Goal: Obtain resource: Download file/media

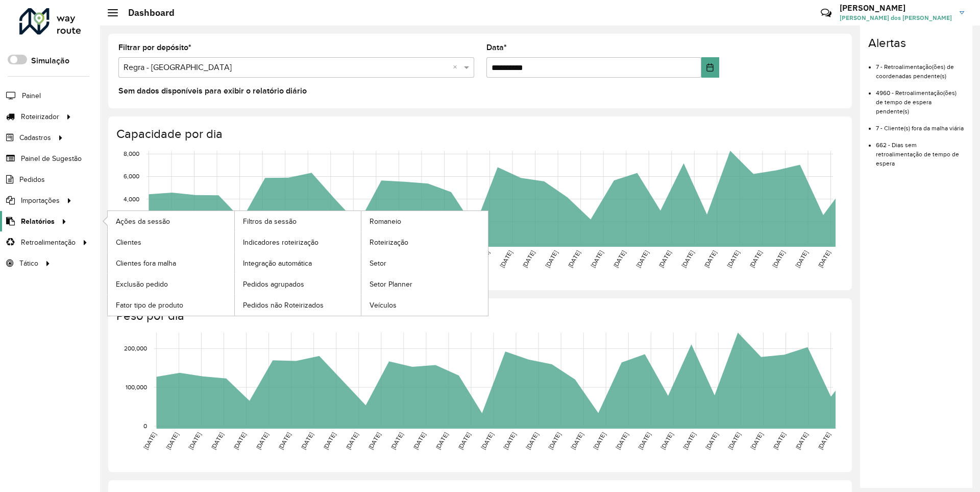
click at [36, 221] on span "Relatórios" at bounding box center [38, 221] width 34 height 11
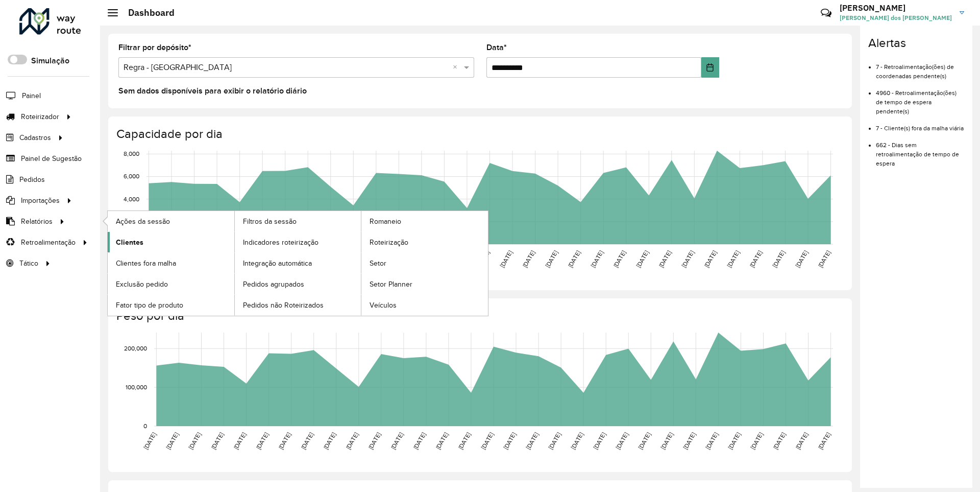
click at [128, 241] on span "Clientes" at bounding box center [130, 242] width 28 height 11
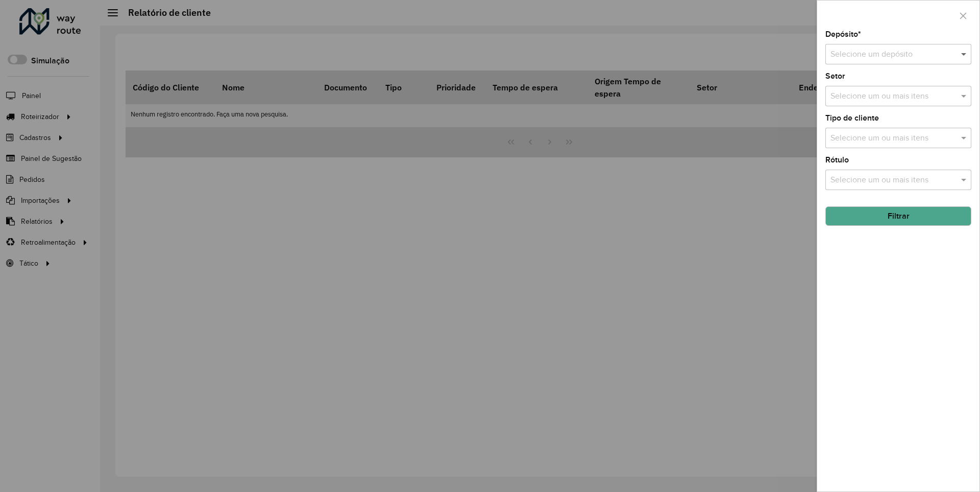
click at [964, 54] on span at bounding box center [965, 54] width 13 height 12
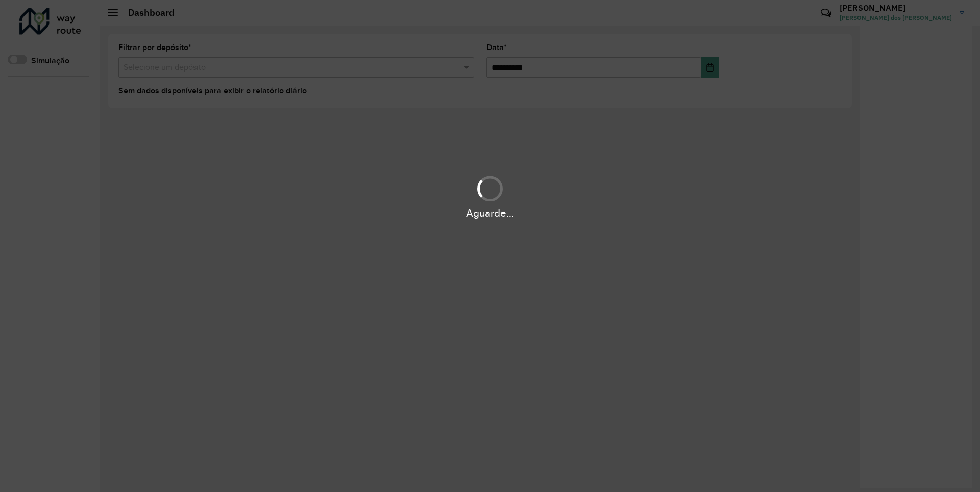
click at [36, 221] on div "Aguarde..." at bounding box center [490, 213] width 980 height 16
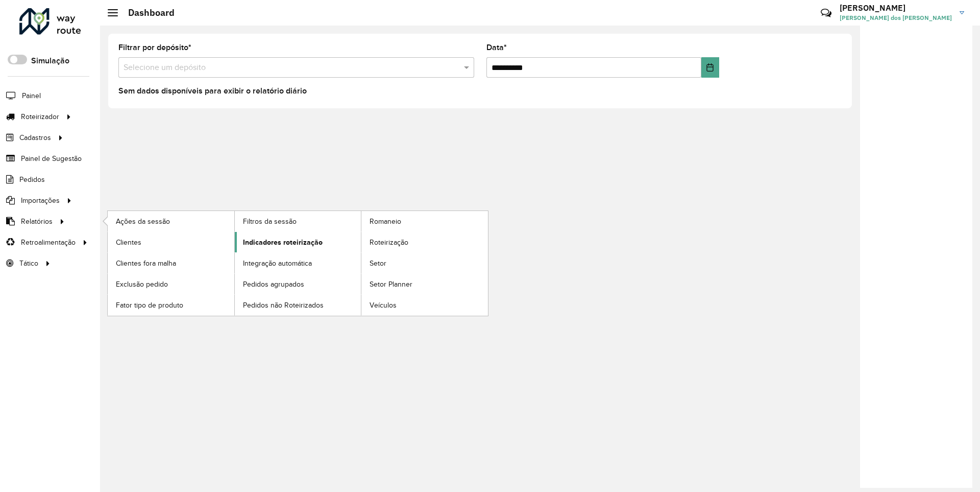
click at [280, 241] on span "Indicadores roteirização" at bounding box center [283, 242] width 80 height 11
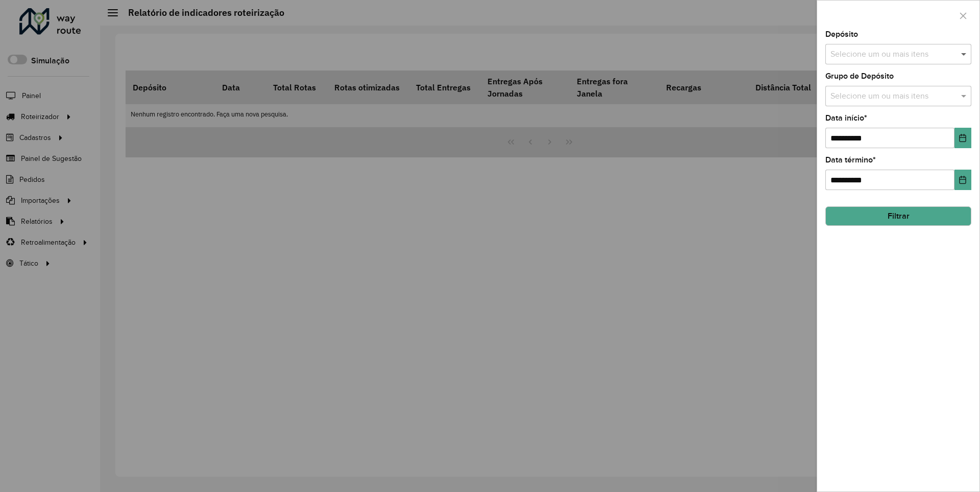
click at [964, 54] on span at bounding box center [965, 54] width 13 height 12
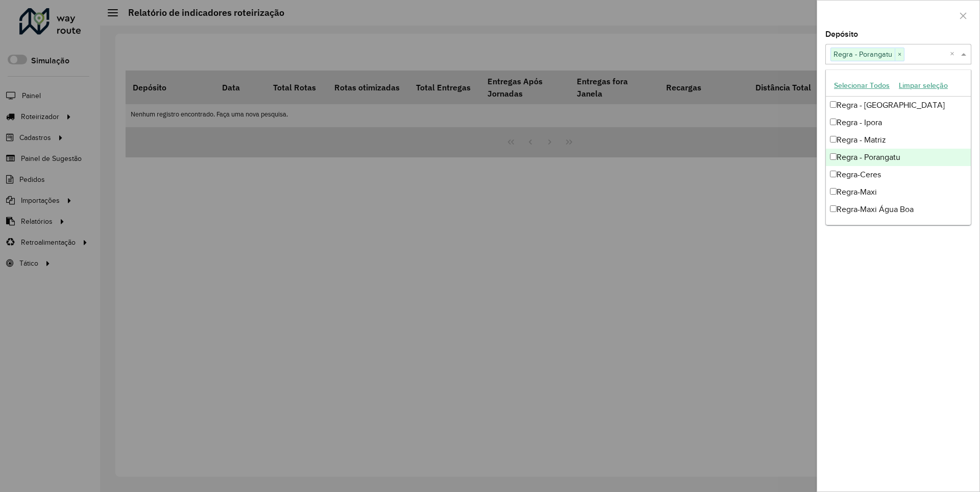
click at [898, 15] on div at bounding box center [898, 16] width 162 height 30
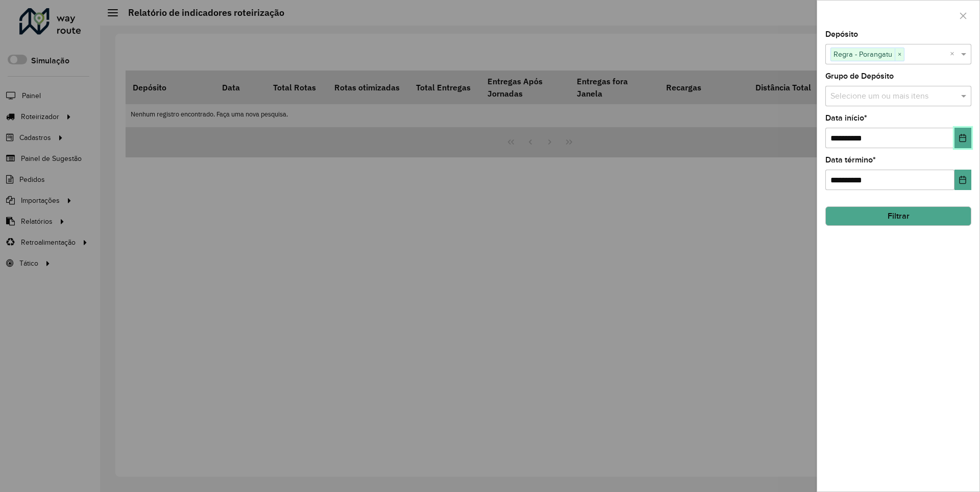
click at [962, 137] on icon "Choose Date" at bounding box center [963, 138] width 7 height 8
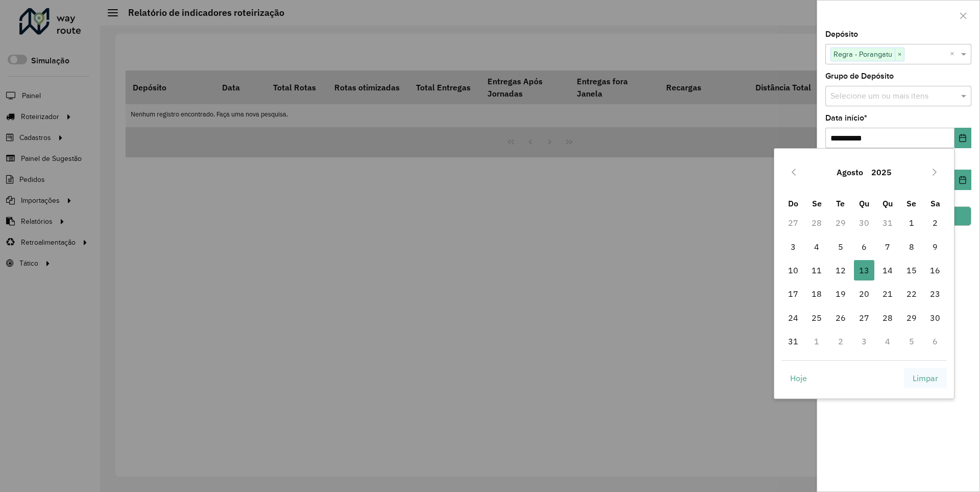
click at [925, 377] on span "Limpar" at bounding box center [926, 378] width 26 height 12
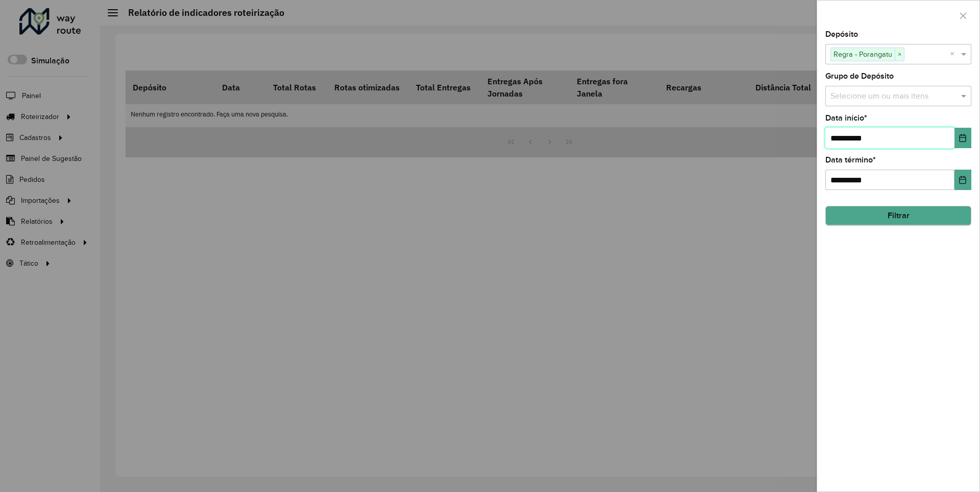
type input "**********"
click at [898, 215] on button "Filtrar" at bounding box center [898, 215] width 146 height 19
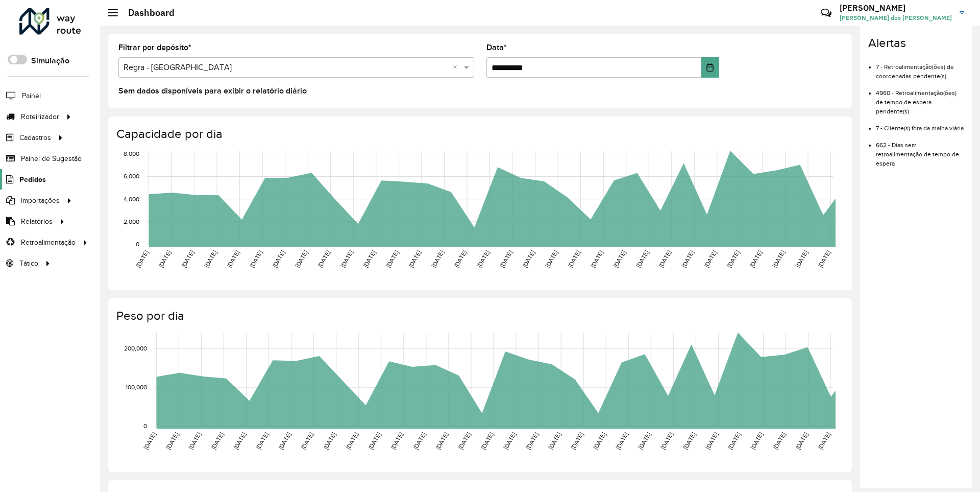
click at [32, 179] on span "Pedidos" at bounding box center [32, 179] width 27 height 11
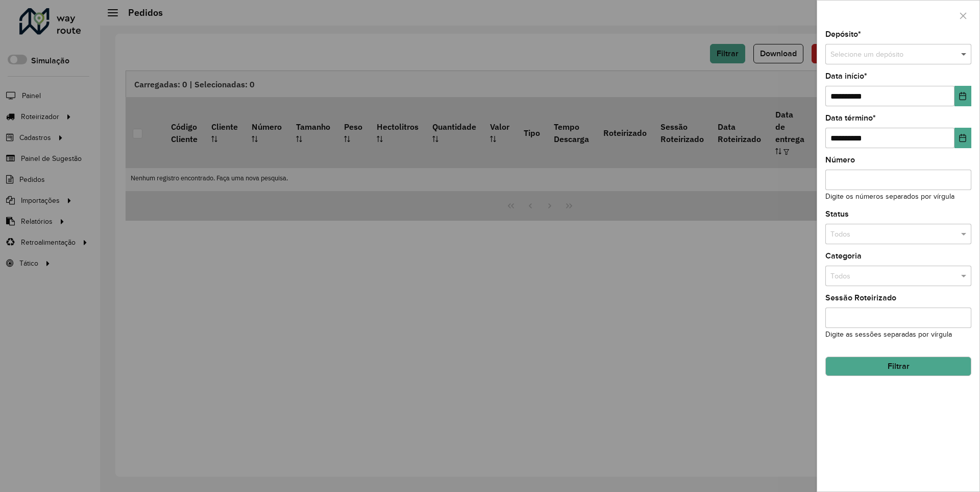
click at [964, 54] on span at bounding box center [965, 54] width 13 height 11
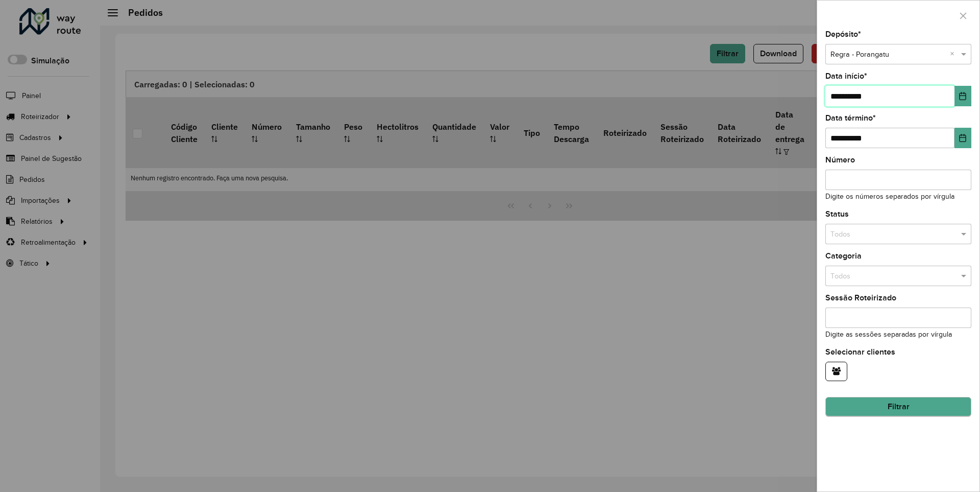
type input "**********"
click at [898, 406] on button "Filtrar" at bounding box center [898, 406] width 146 height 19
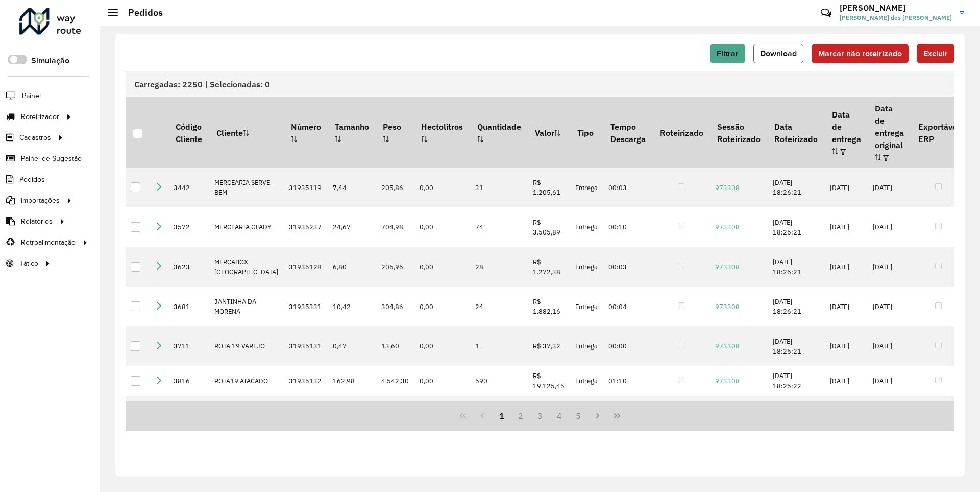
click at [779, 53] on span "Download" at bounding box center [778, 53] width 37 height 9
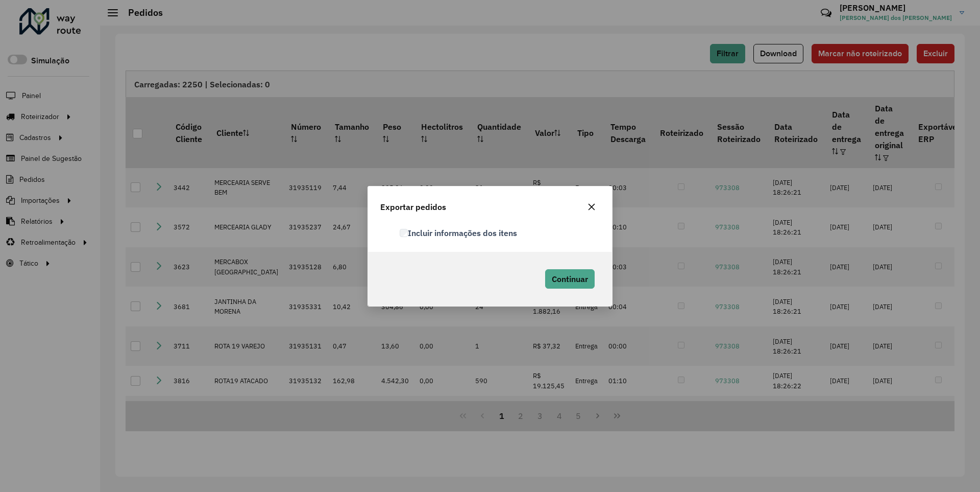
click at [459, 232] on label "Incluir informações dos itens" at bounding box center [458, 233] width 117 height 12
click at [569, 278] on span "Continuar" at bounding box center [570, 279] width 36 height 10
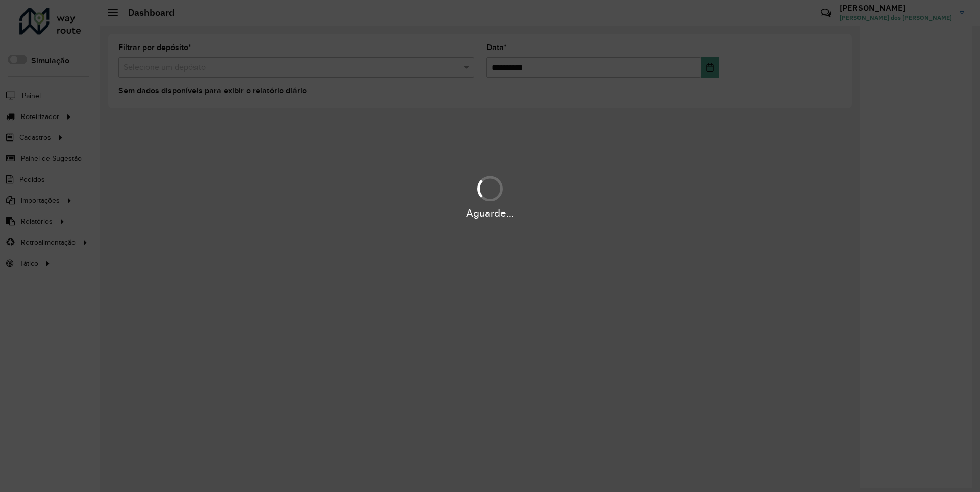
click at [36, 221] on div "Aguarde..." at bounding box center [490, 213] width 980 height 16
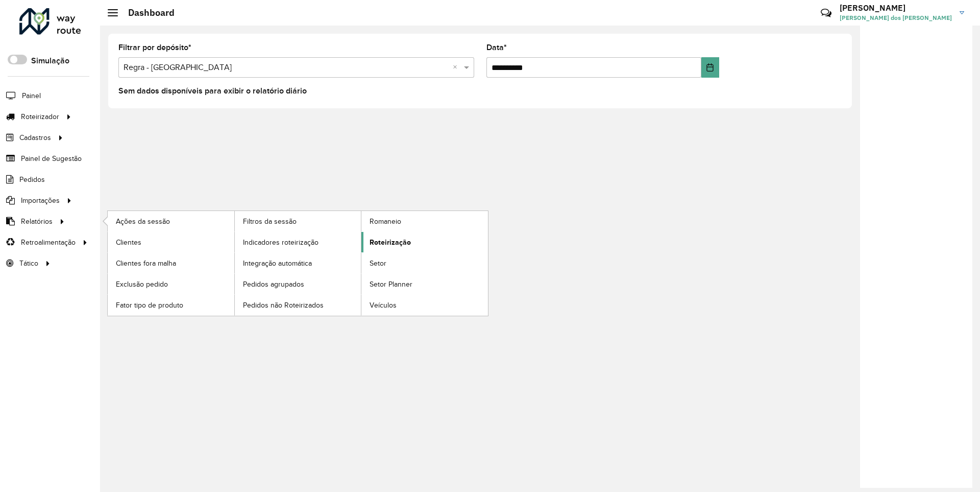
click at [388, 241] on span "Roteirização" at bounding box center [390, 242] width 41 height 11
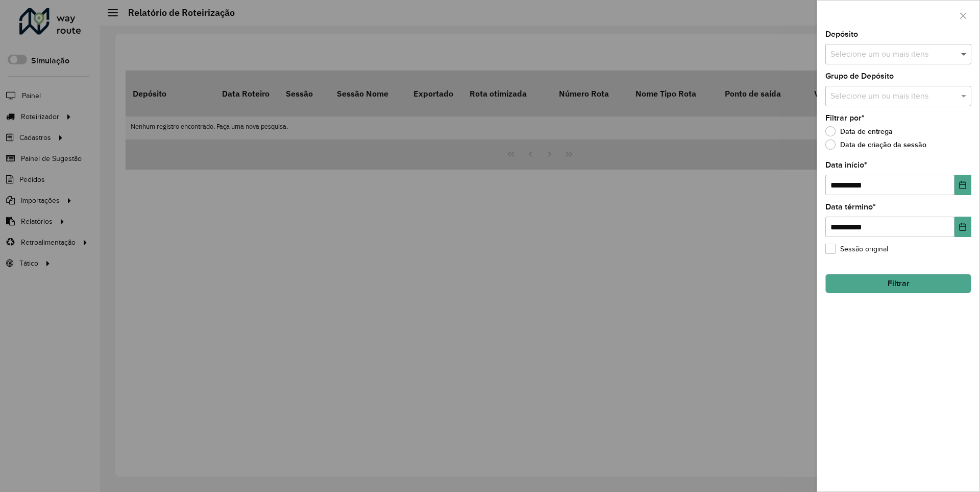
click at [964, 54] on span at bounding box center [965, 54] width 13 height 12
click at [962, 184] on icon "Choose Date" at bounding box center [963, 185] width 7 height 8
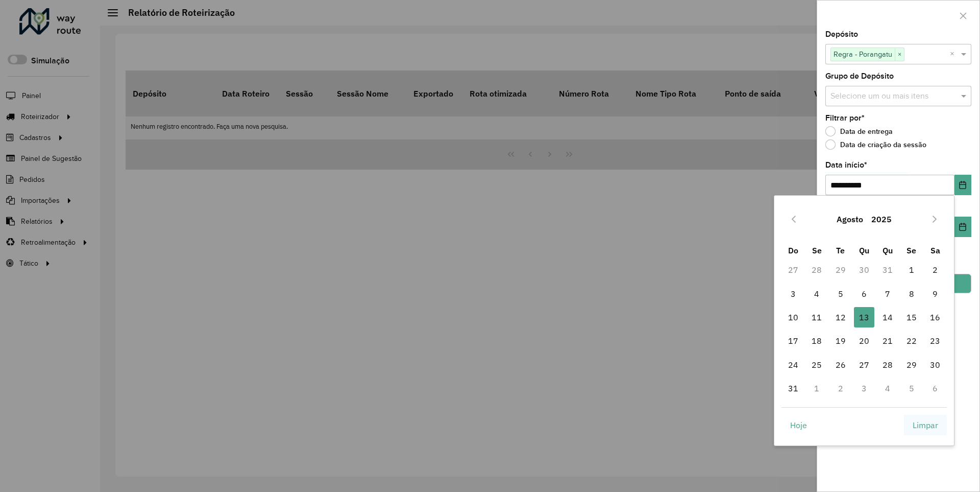
click at [925, 424] on span "Limpar" at bounding box center [926, 425] width 26 height 12
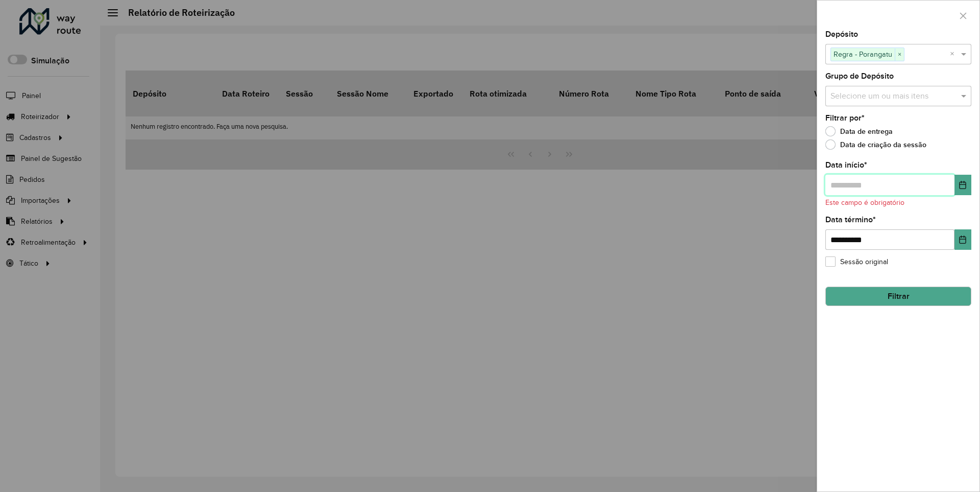
click at [889, 184] on input "text" at bounding box center [889, 185] width 129 height 20
type input "**********"
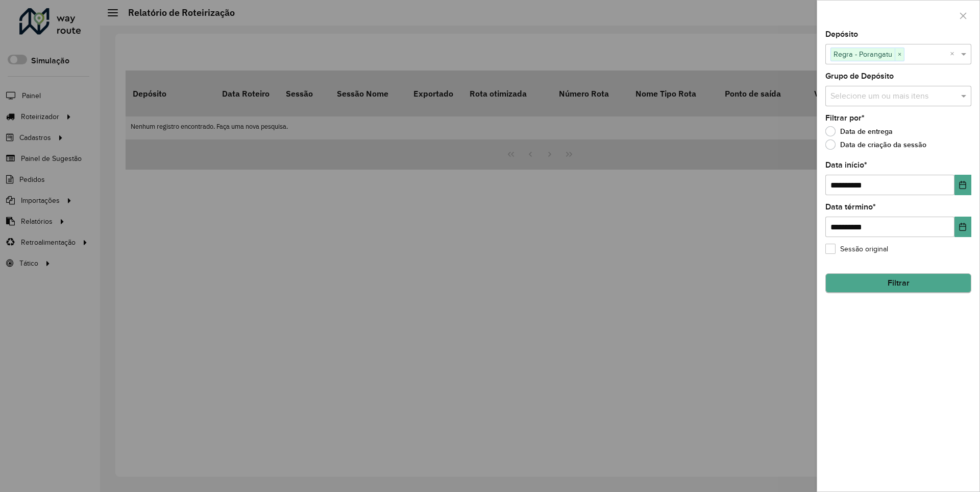
click at [898, 283] on button "Filtrar" at bounding box center [898, 282] width 146 height 19
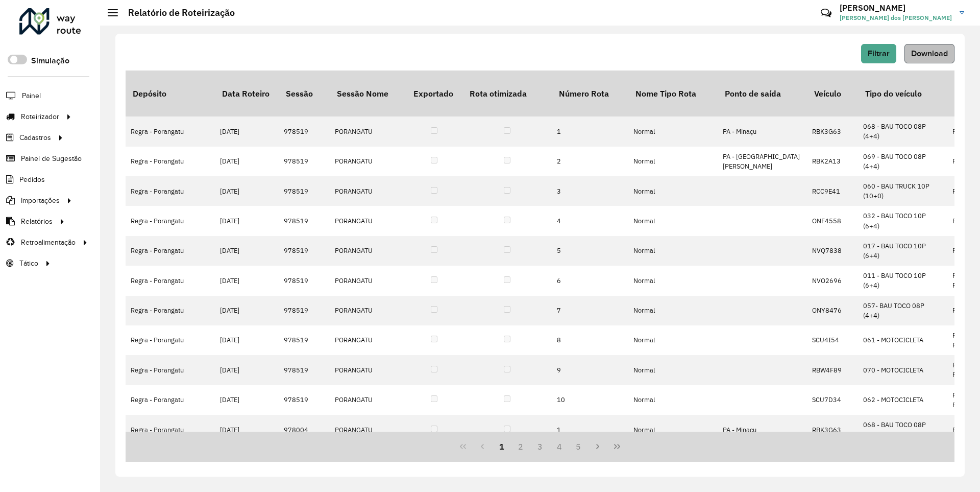
click at [929, 53] on span "Download" at bounding box center [929, 53] width 37 height 9
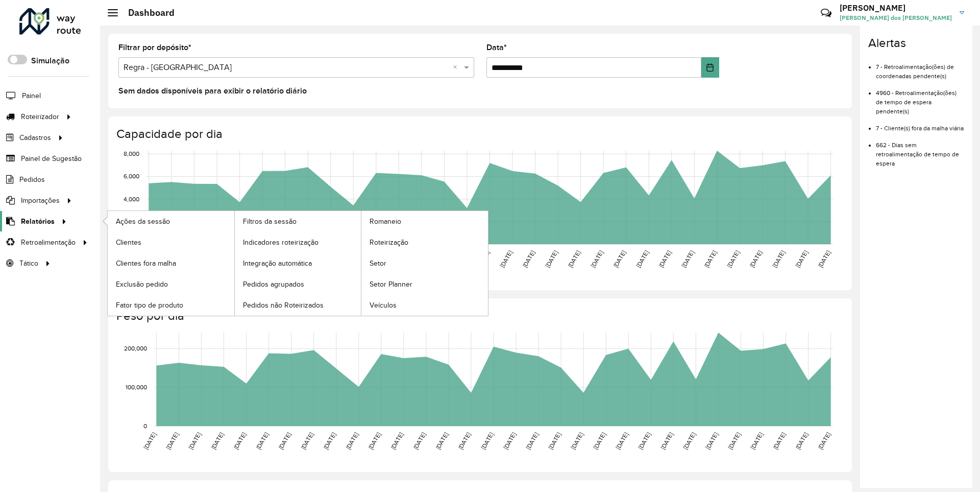
click at [36, 221] on span "Relatórios" at bounding box center [38, 221] width 34 height 11
click at [128, 241] on span "Clientes" at bounding box center [130, 242] width 28 height 11
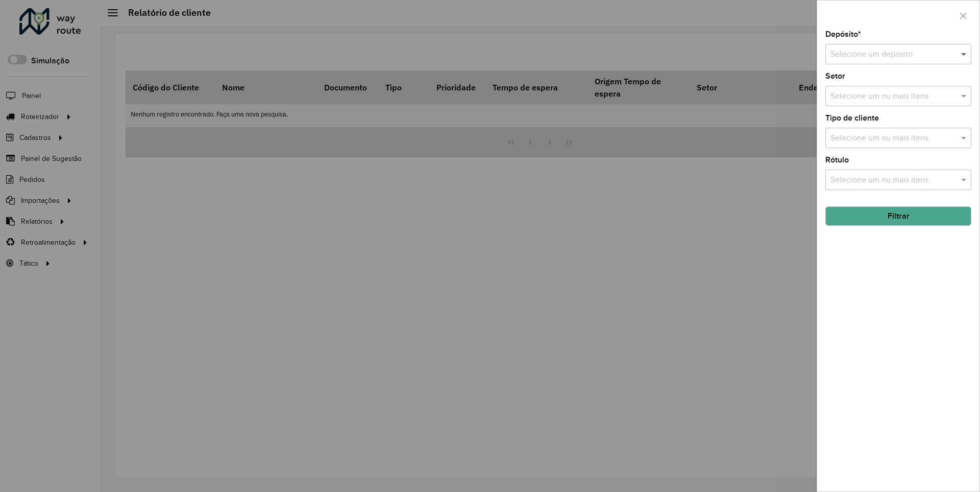
click at [964, 54] on span at bounding box center [965, 54] width 13 height 12
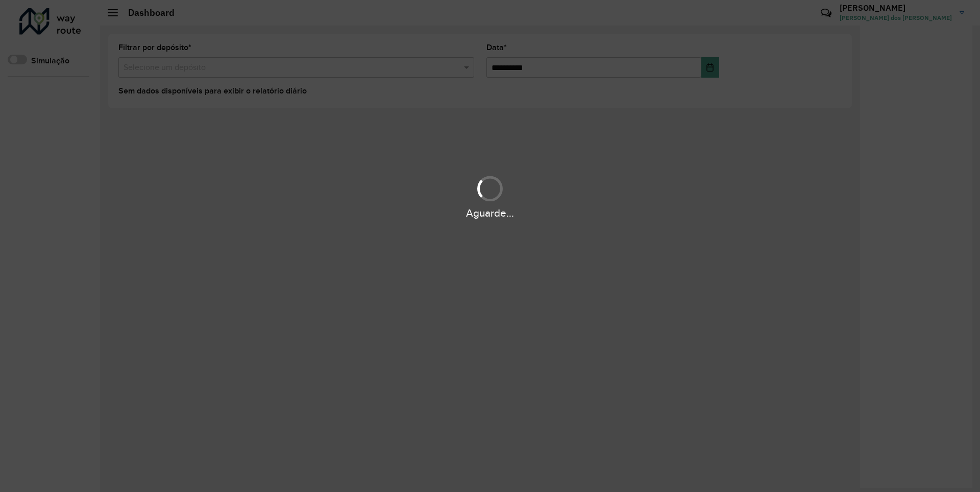
click at [36, 221] on div "Aguarde..." at bounding box center [490, 213] width 980 height 16
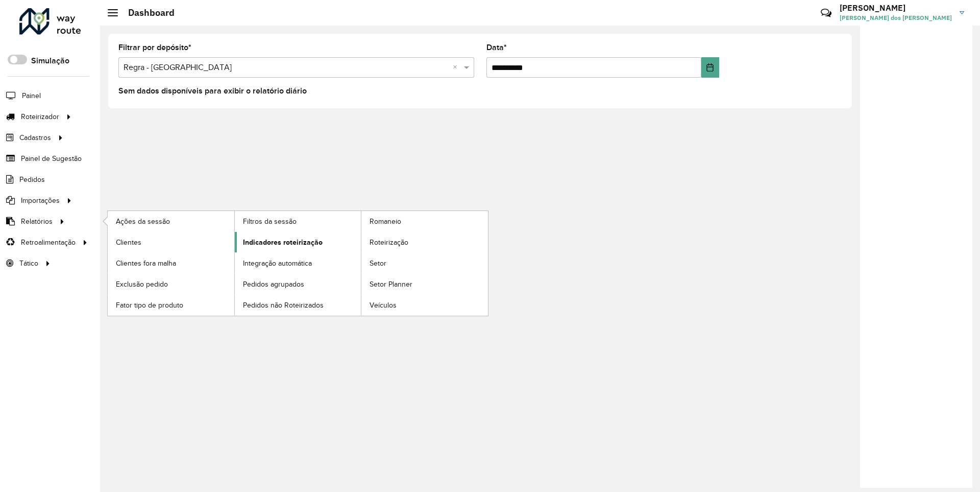
click at [280, 241] on span "Indicadores roteirização" at bounding box center [283, 242] width 80 height 11
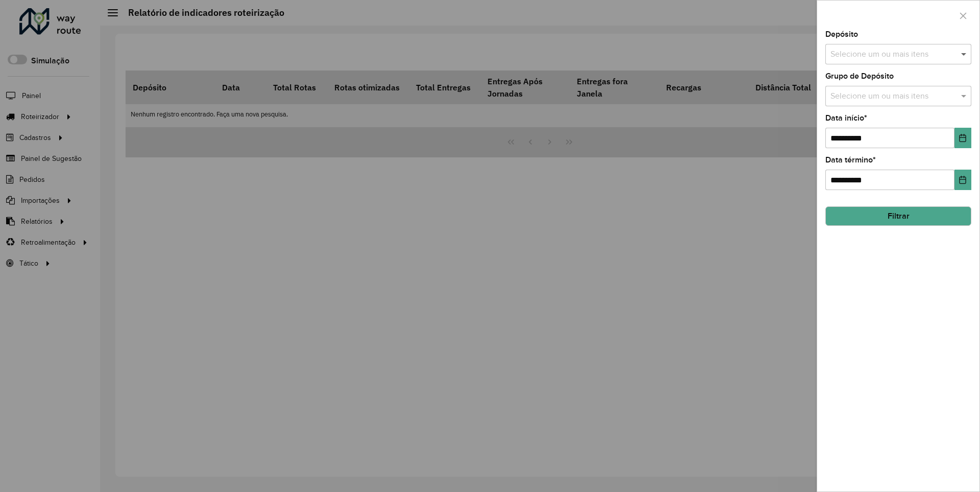
click at [964, 54] on span at bounding box center [965, 54] width 13 height 12
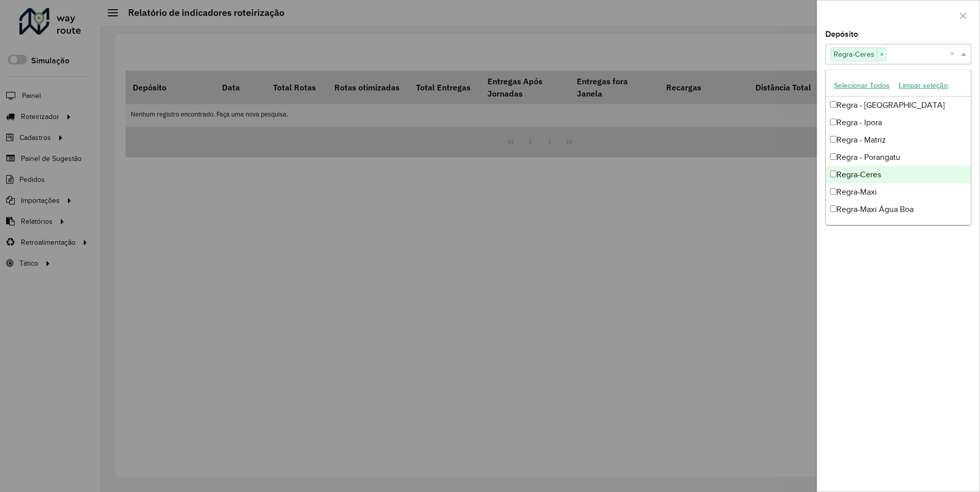
click at [898, 15] on div at bounding box center [898, 16] width 162 height 30
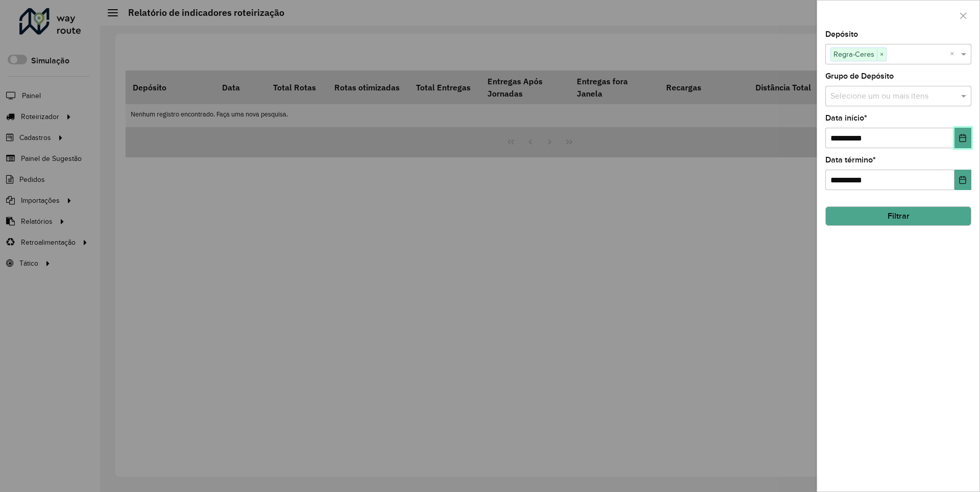
click at [962, 137] on icon "Choose Date" at bounding box center [963, 138] width 7 height 8
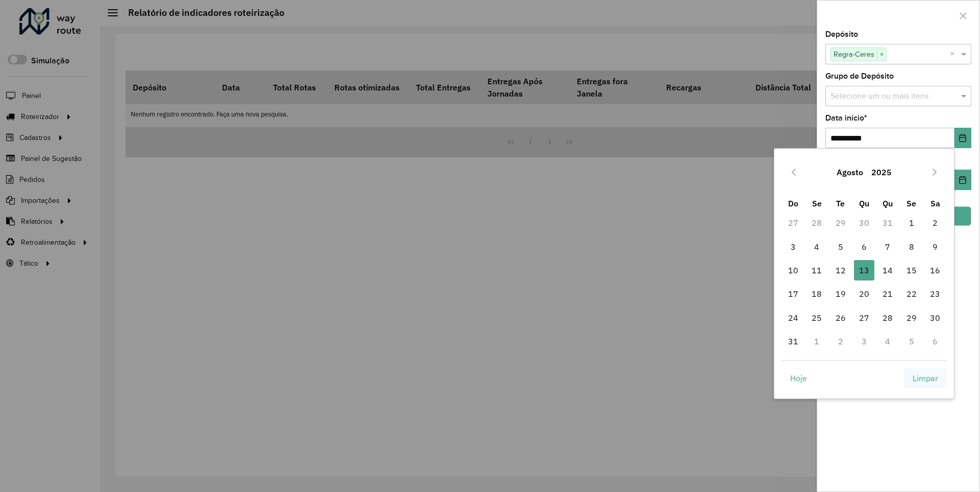
click at [925, 377] on span "Limpar" at bounding box center [926, 378] width 26 height 12
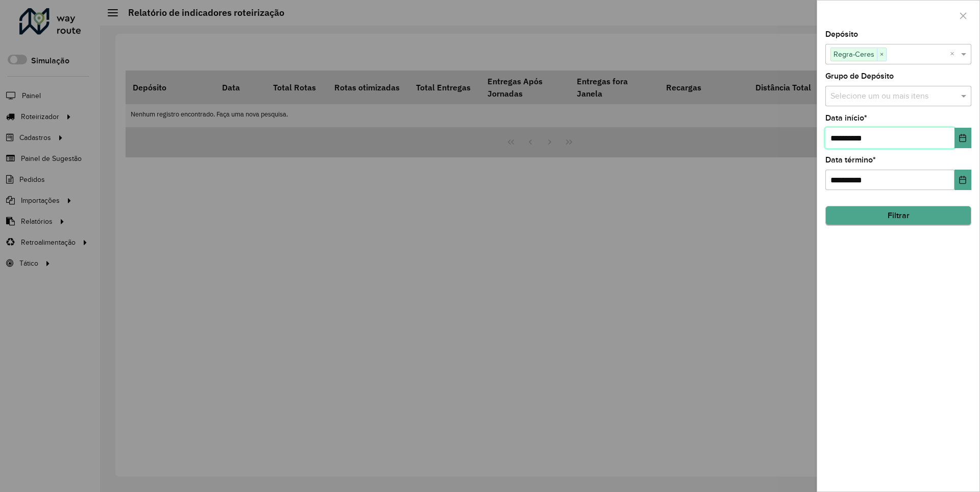
type input "**********"
click at [898, 215] on button "Filtrar" at bounding box center [898, 215] width 146 height 19
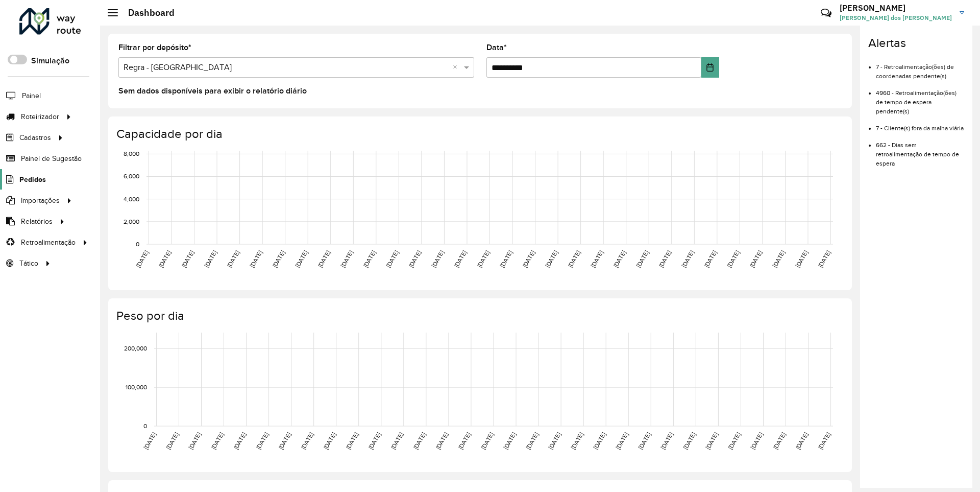
click at [32, 179] on span "Pedidos" at bounding box center [32, 179] width 27 height 11
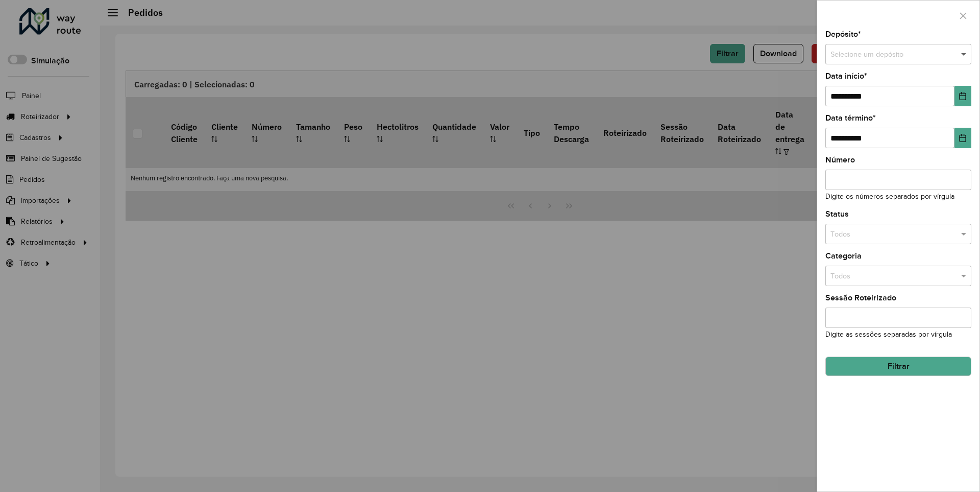
click at [964, 54] on span at bounding box center [965, 54] width 13 height 11
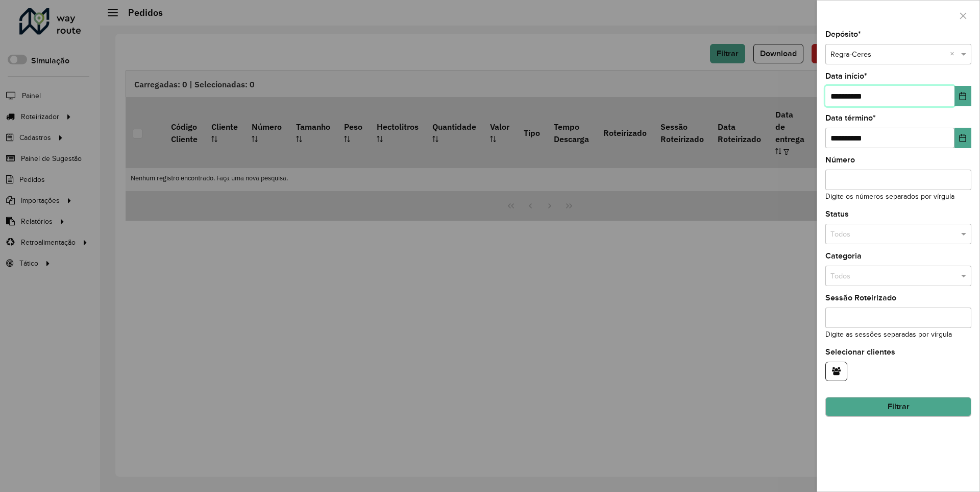
type input "**********"
click at [898, 406] on button "Filtrar" at bounding box center [898, 406] width 146 height 19
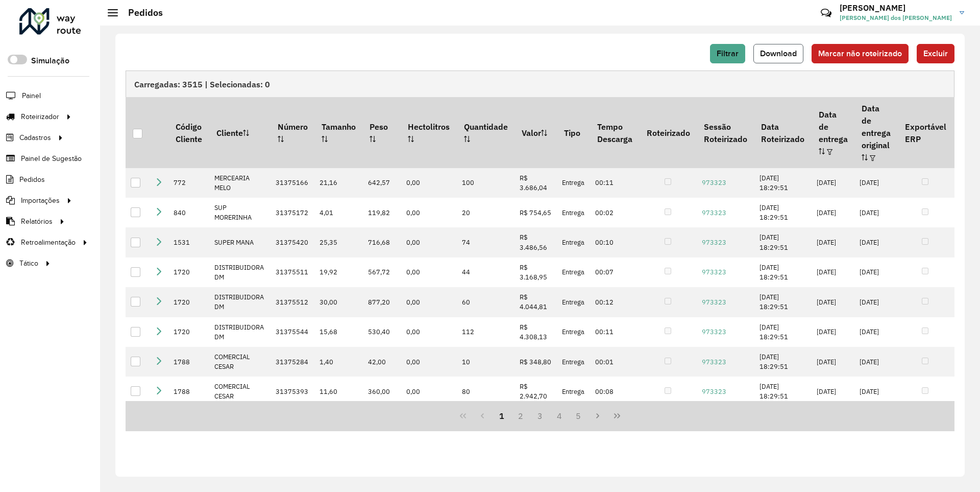
click at [779, 53] on span "Download" at bounding box center [778, 53] width 37 height 9
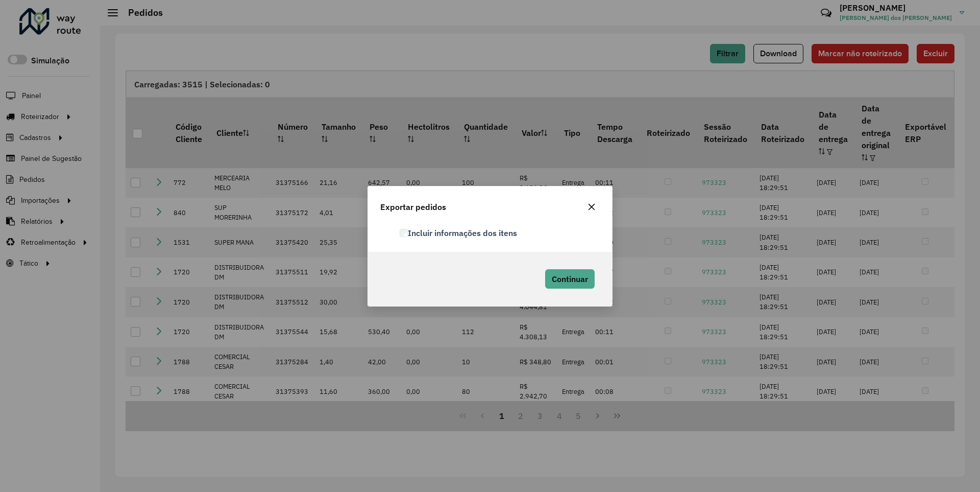
click at [459, 232] on label "Incluir informações dos itens" at bounding box center [458, 233] width 117 height 12
click at [569, 278] on span "Continuar" at bounding box center [570, 279] width 36 height 10
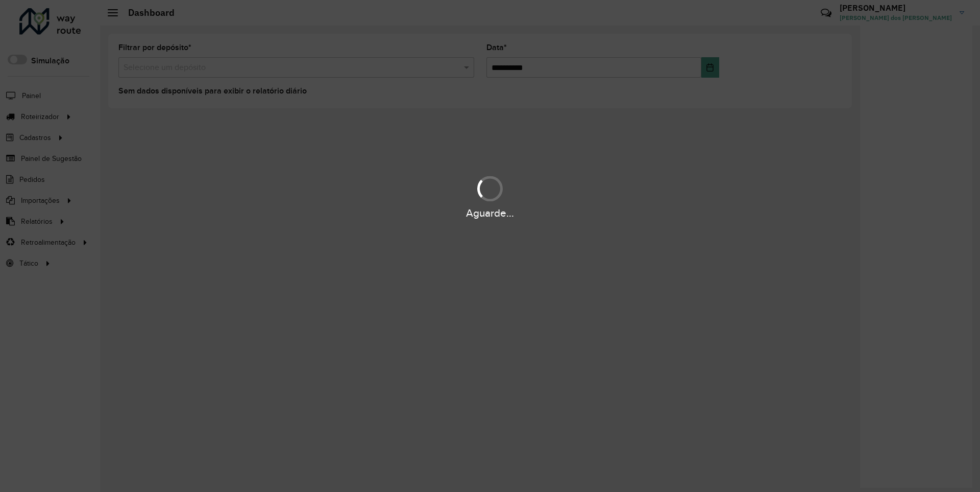
click at [36, 221] on div "Aguarde..." at bounding box center [490, 213] width 980 height 16
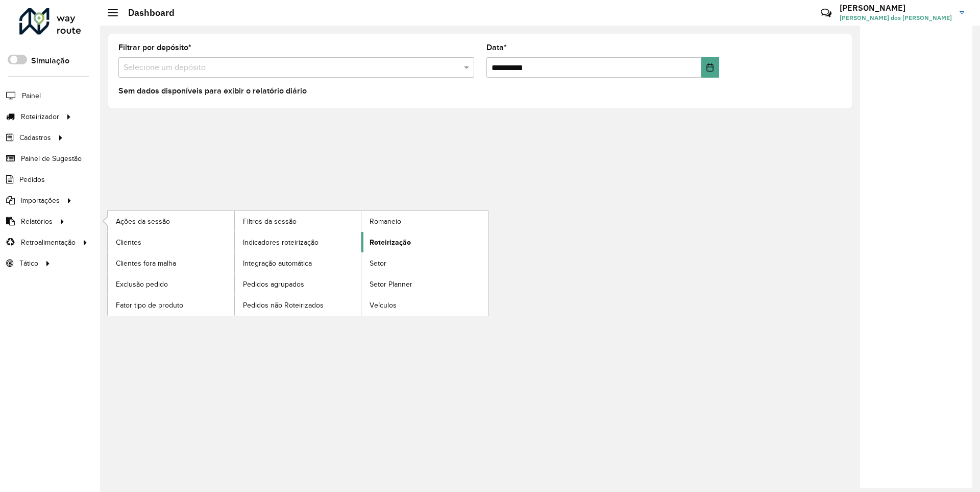
click at [388, 241] on span "Roteirização" at bounding box center [390, 242] width 41 height 11
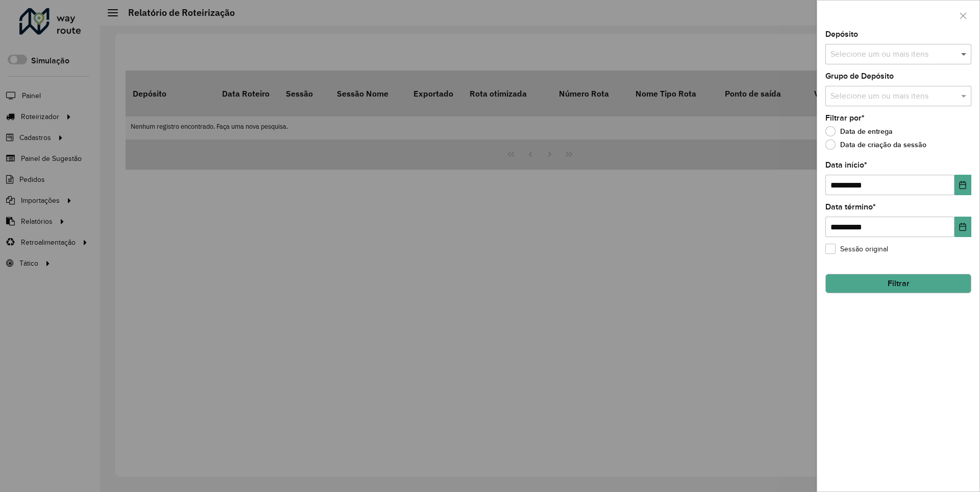
click at [964, 54] on span at bounding box center [965, 54] width 13 height 12
click at [962, 184] on icon "Choose Date" at bounding box center [963, 185] width 7 height 8
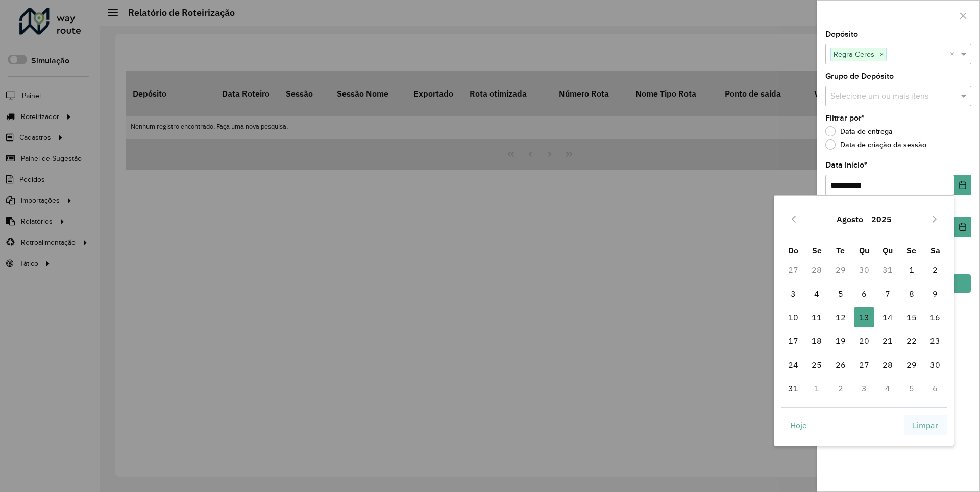
click at [925, 424] on span "Limpar" at bounding box center [926, 425] width 26 height 12
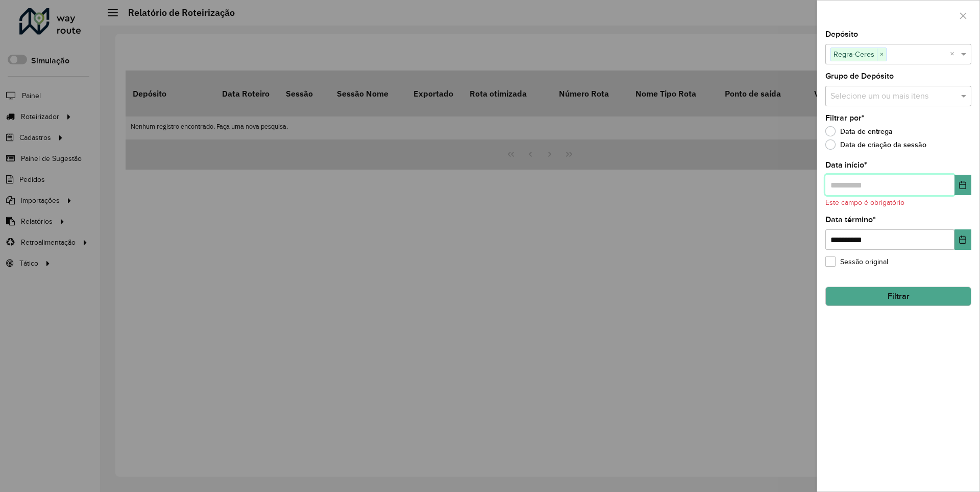
click at [889, 184] on input "text" at bounding box center [889, 185] width 129 height 20
type input "**********"
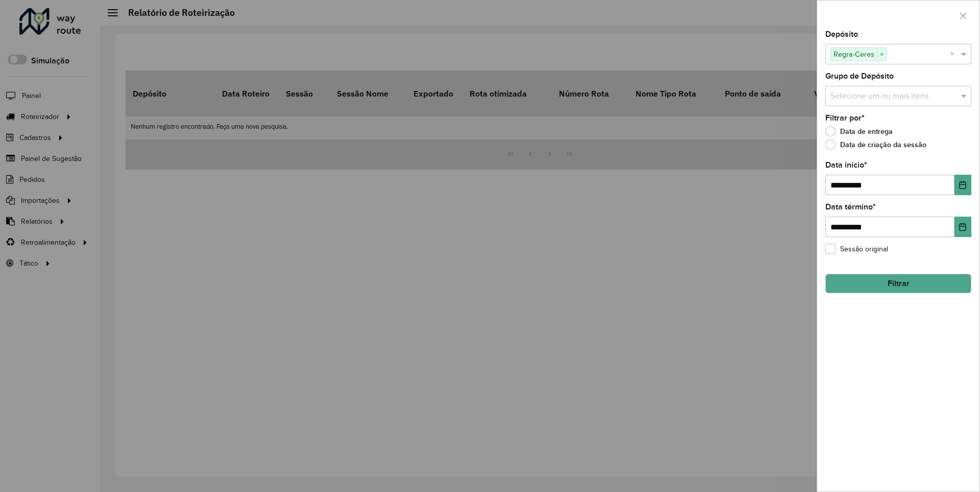
click at [898, 283] on button "Filtrar" at bounding box center [898, 283] width 146 height 19
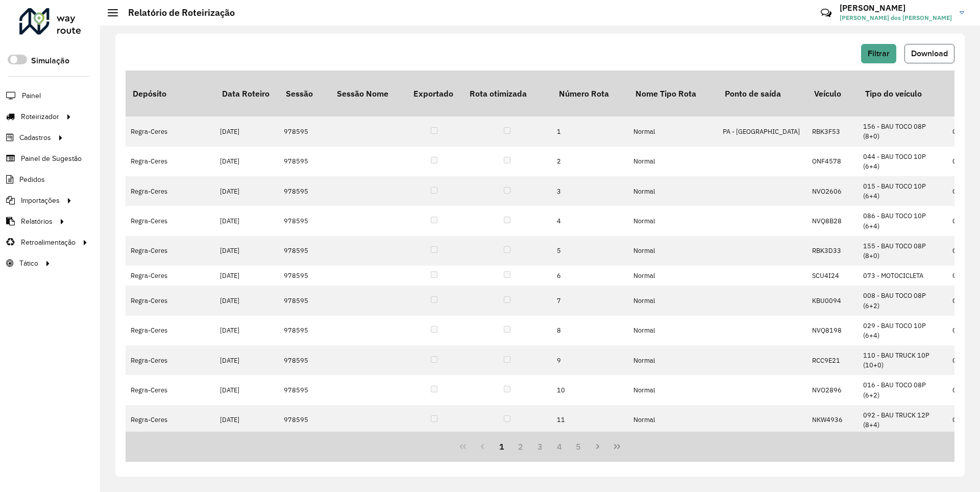
click at [929, 53] on span "Download" at bounding box center [929, 53] width 37 height 9
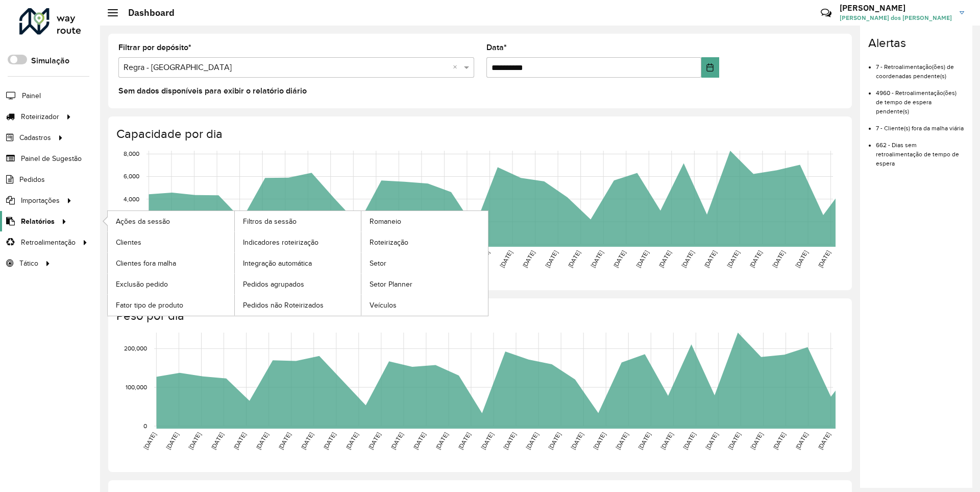
click at [36, 221] on span "Relatórios" at bounding box center [38, 221] width 34 height 11
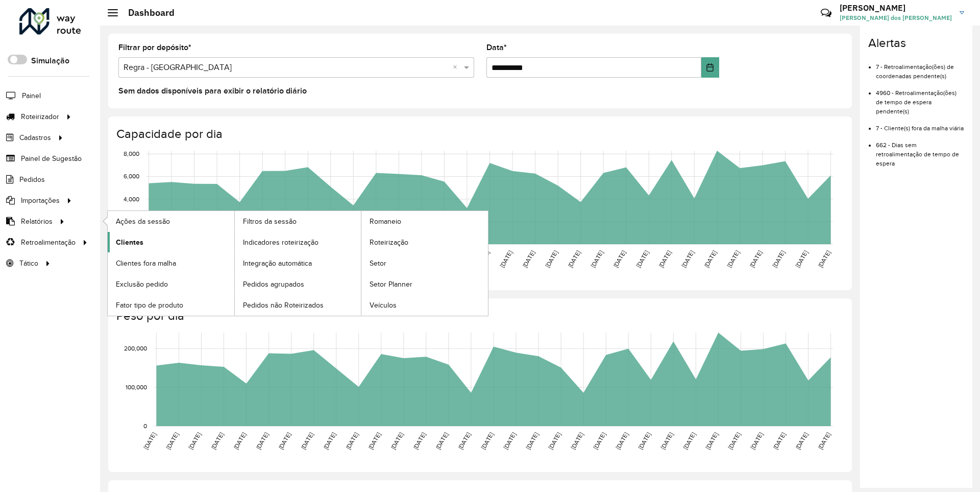
click at [128, 241] on span "Clientes" at bounding box center [130, 242] width 28 height 11
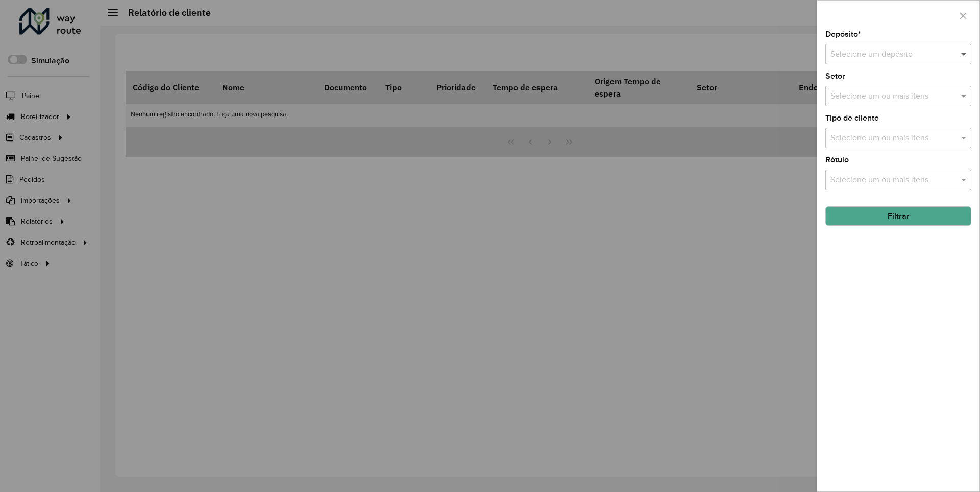
click at [964, 54] on span at bounding box center [965, 54] width 13 height 12
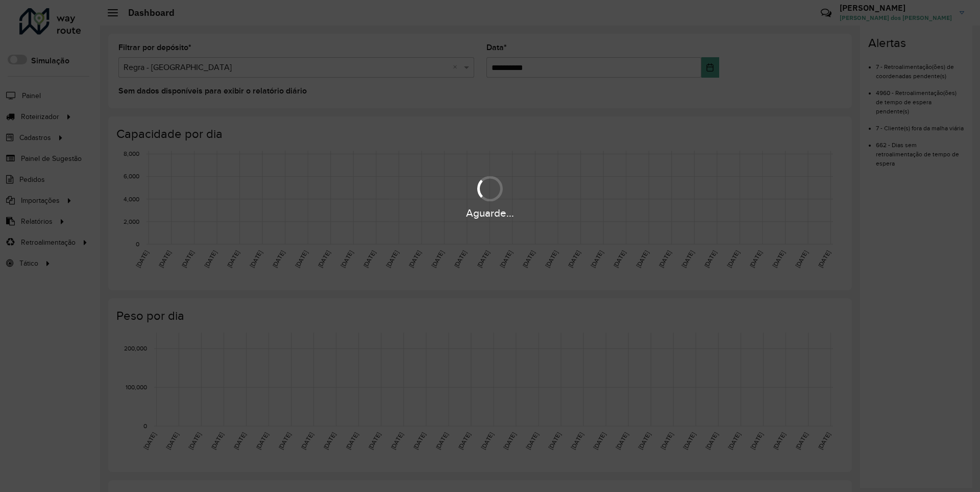
click at [36, 221] on div "Aguarde..." at bounding box center [490, 213] width 980 height 16
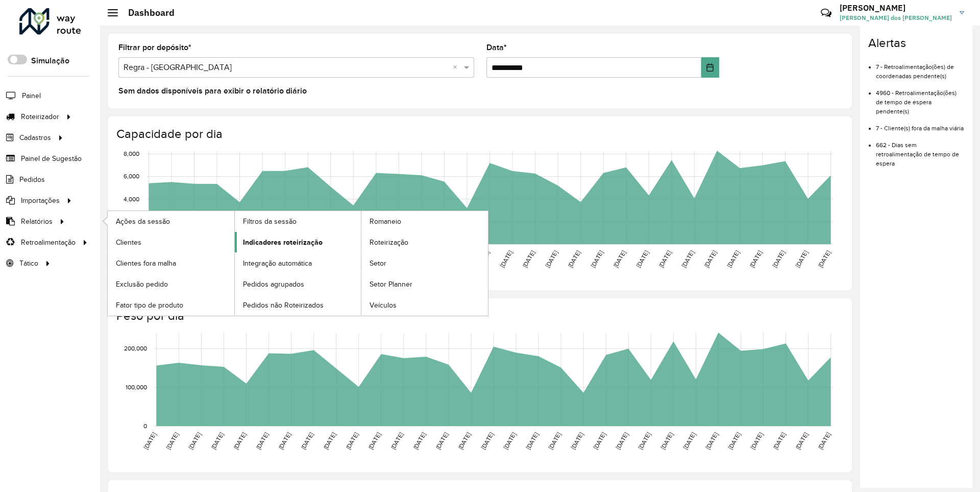
click at [280, 241] on span "Indicadores roteirização" at bounding box center [283, 242] width 80 height 11
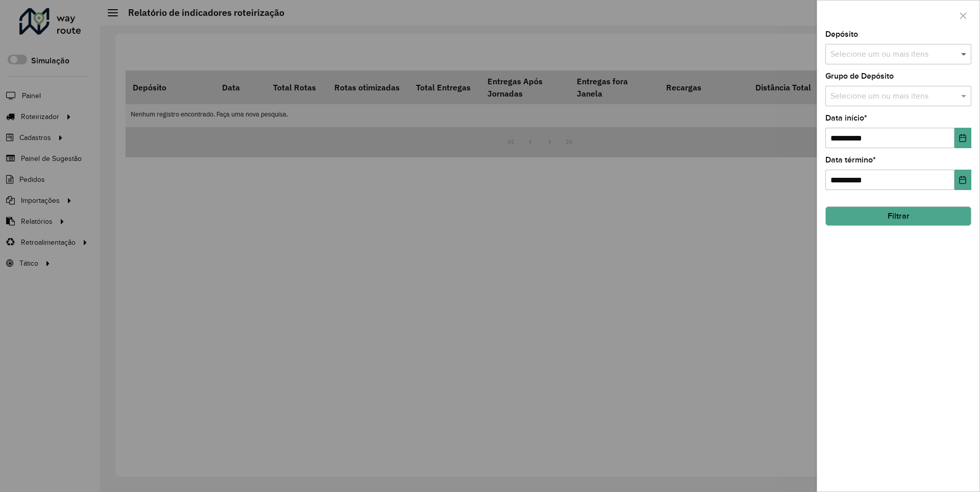
click at [964, 54] on span at bounding box center [965, 54] width 13 height 12
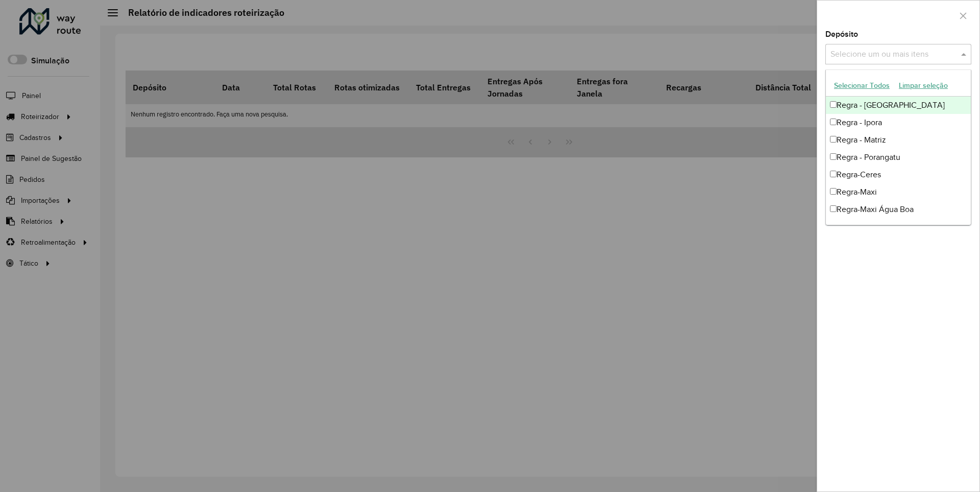
scroll to position [10, 0]
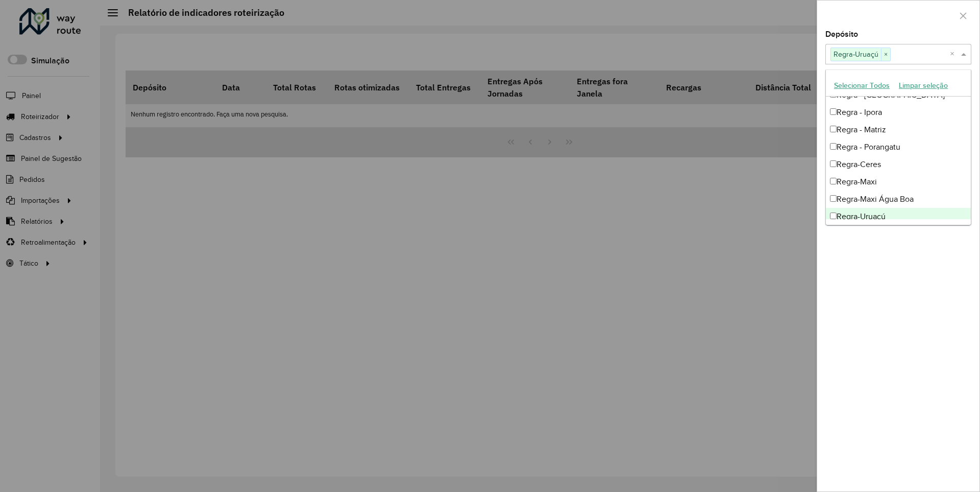
click at [898, 15] on div at bounding box center [898, 16] width 162 height 30
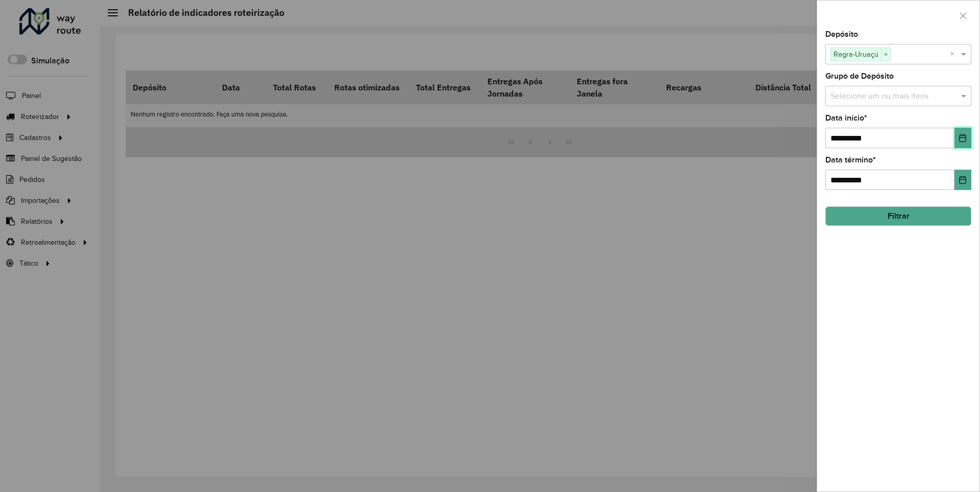
click at [962, 137] on icon "Choose Date" at bounding box center [963, 138] width 7 height 8
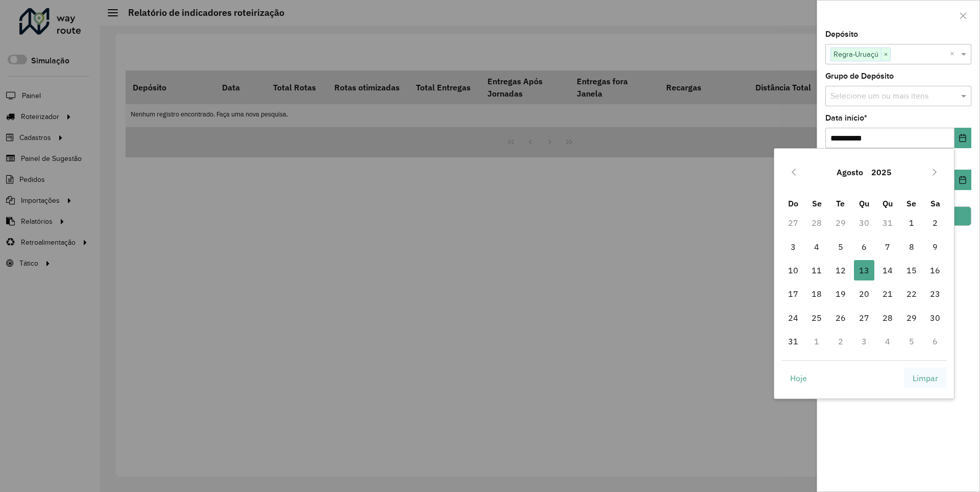
click at [925, 377] on span "Limpar" at bounding box center [926, 378] width 26 height 12
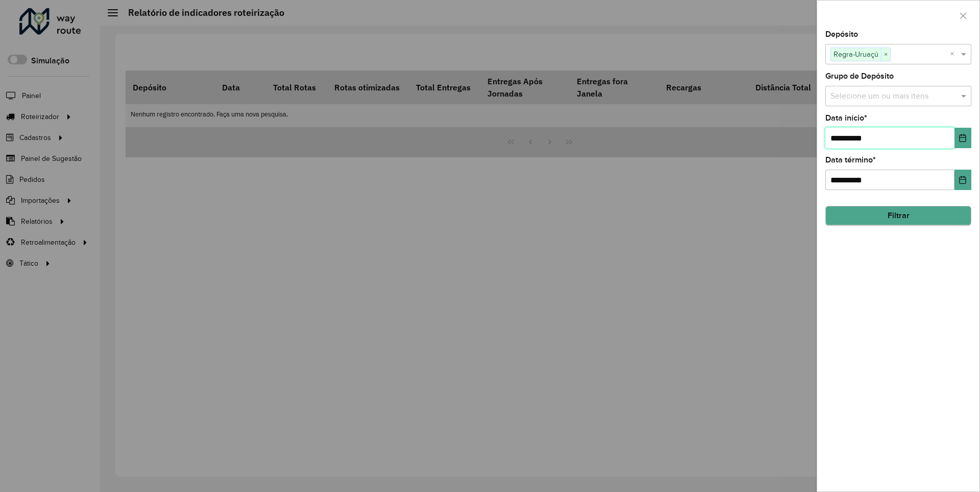
type input "**********"
click at [898, 215] on button "Filtrar" at bounding box center [898, 215] width 146 height 19
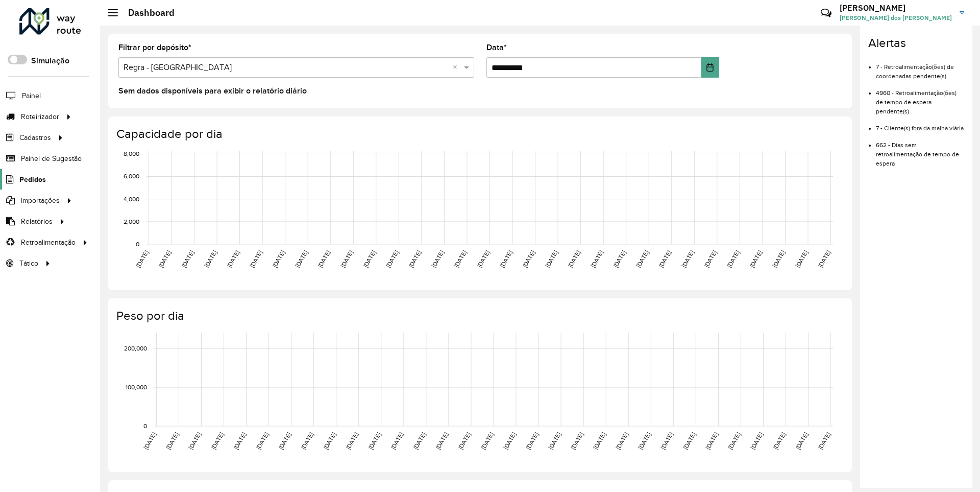
click at [32, 179] on span "Pedidos" at bounding box center [32, 179] width 27 height 11
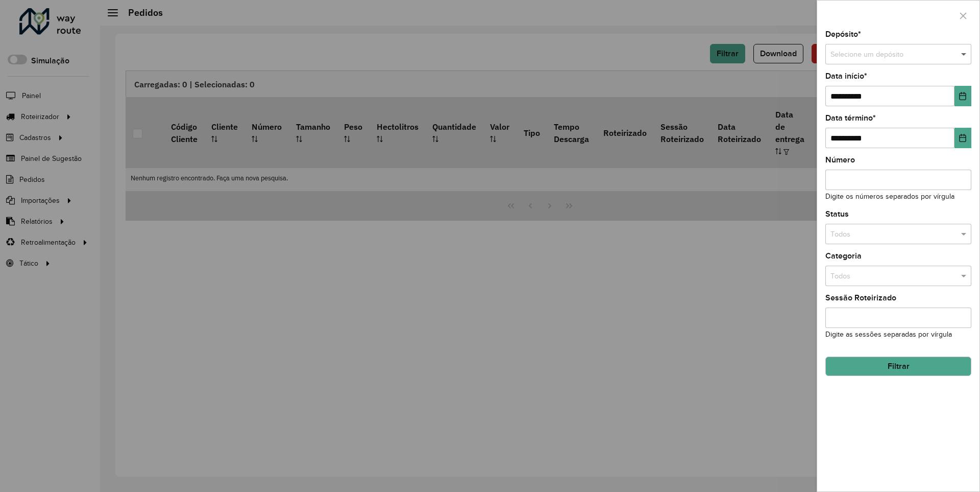
click at [964, 54] on span at bounding box center [965, 54] width 13 height 11
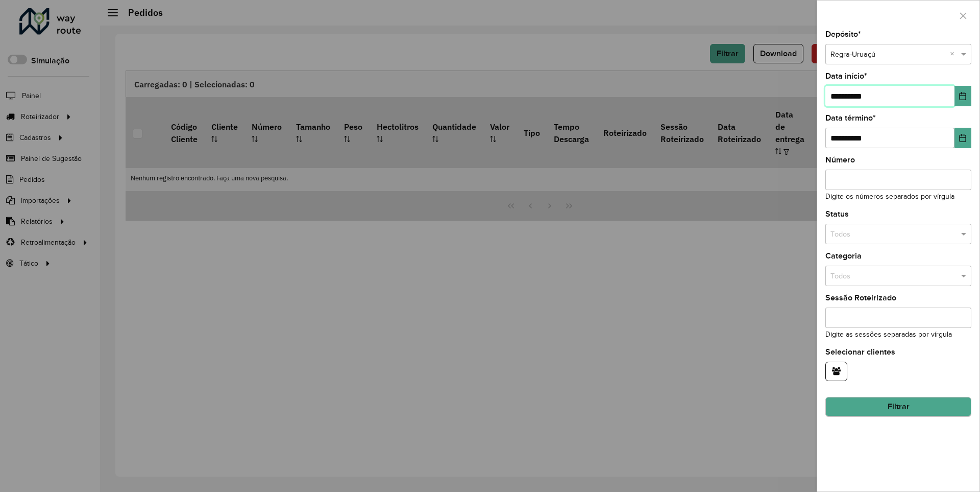
type input "**********"
click at [898, 406] on button "Filtrar" at bounding box center [898, 406] width 146 height 19
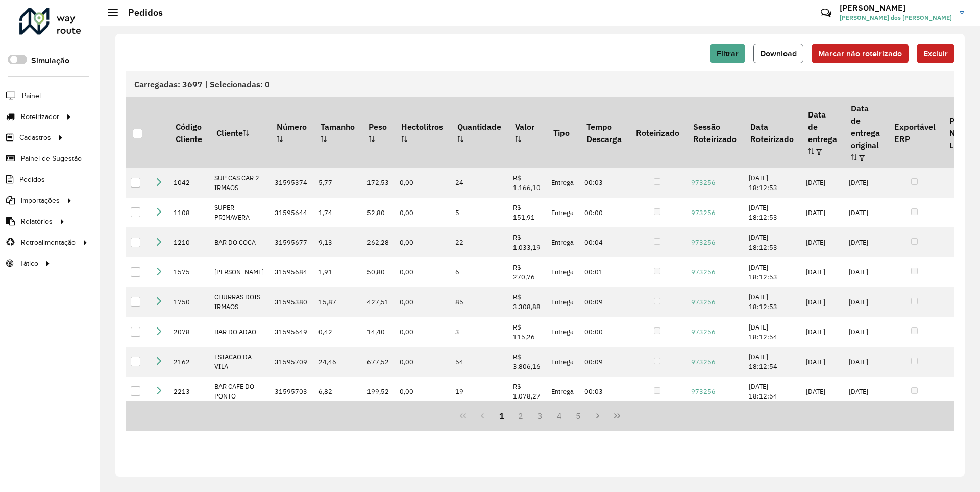
click at [779, 53] on span "Download" at bounding box center [778, 53] width 37 height 9
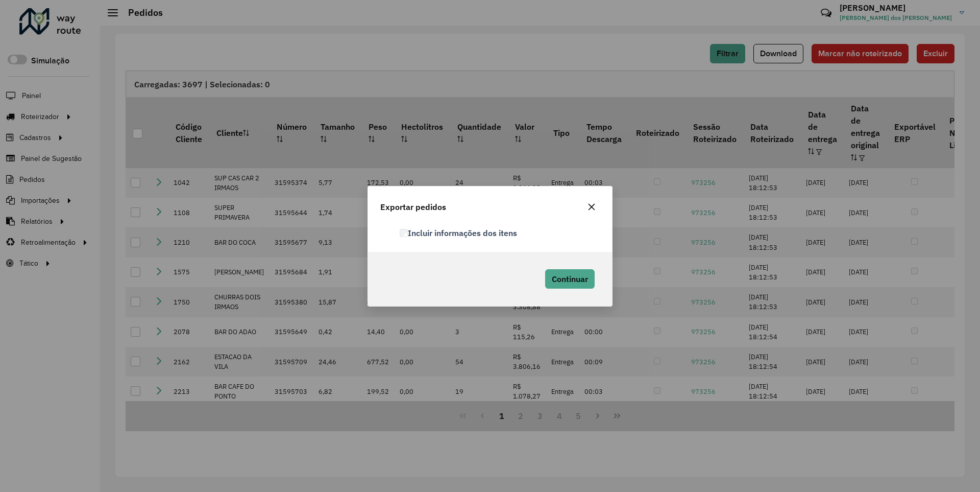
click at [459, 232] on label "Incluir informações dos itens" at bounding box center [458, 233] width 117 height 12
click at [569, 278] on span "Continuar" at bounding box center [570, 279] width 36 height 10
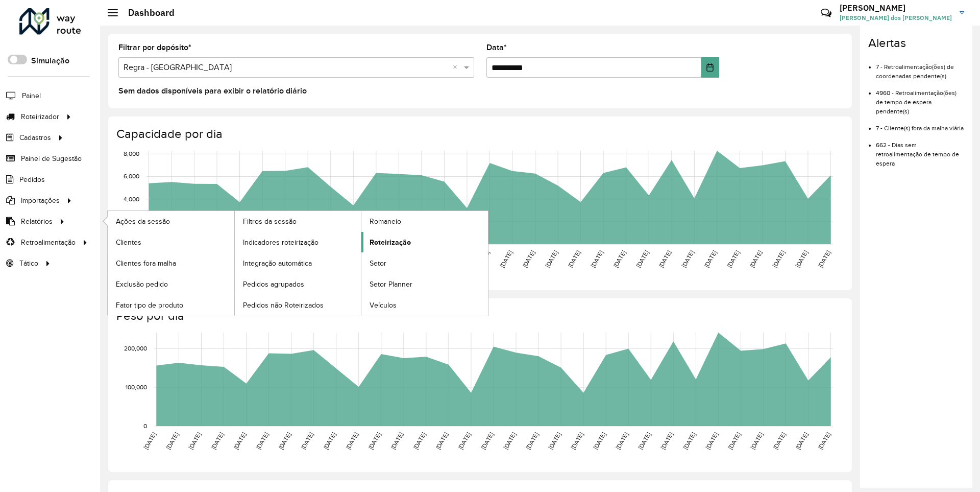
click at [388, 241] on span "Roteirização" at bounding box center [390, 242] width 41 height 11
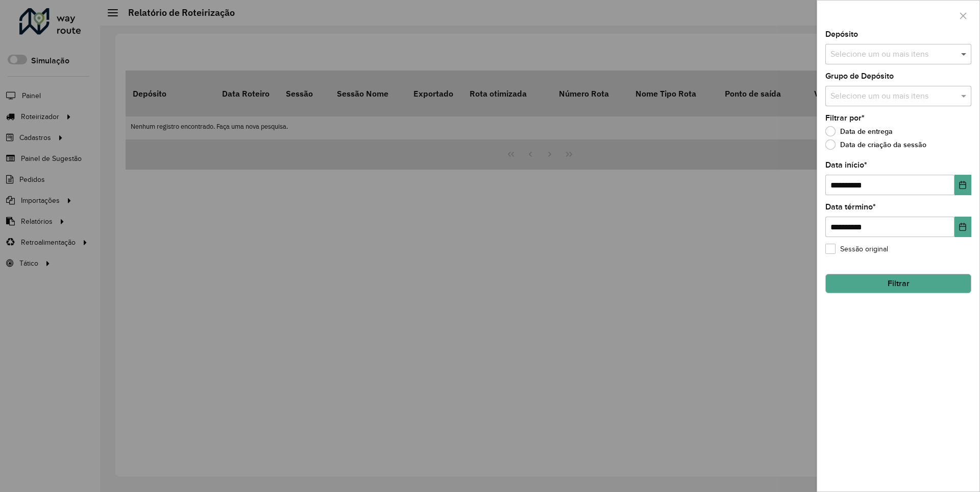
click at [964, 54] on span at bounding box center [965, 54] width 13 height 12
click at [962, 184] on icon "Choose Date" at bounding box center [963, 185] width 7 height 8
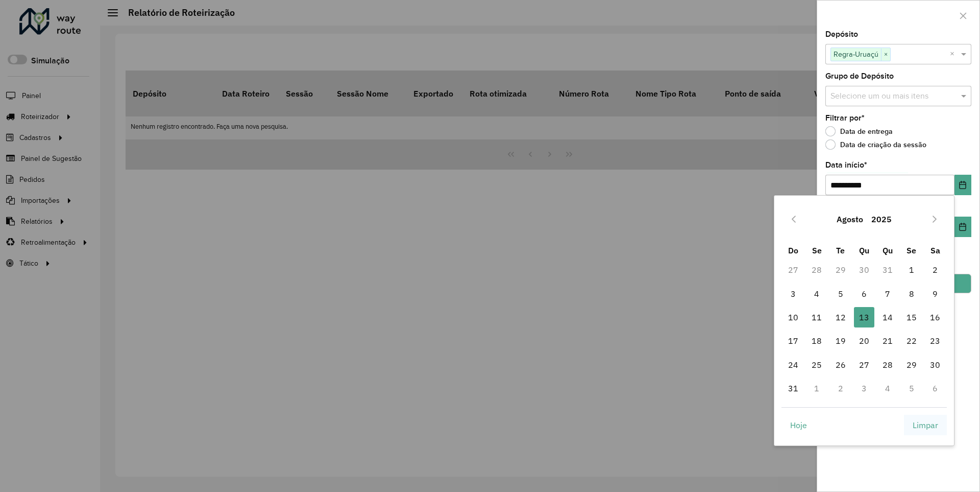
click at [925, 424] on span "Limpar" at bounding box center [926, 425] width 26 height 12
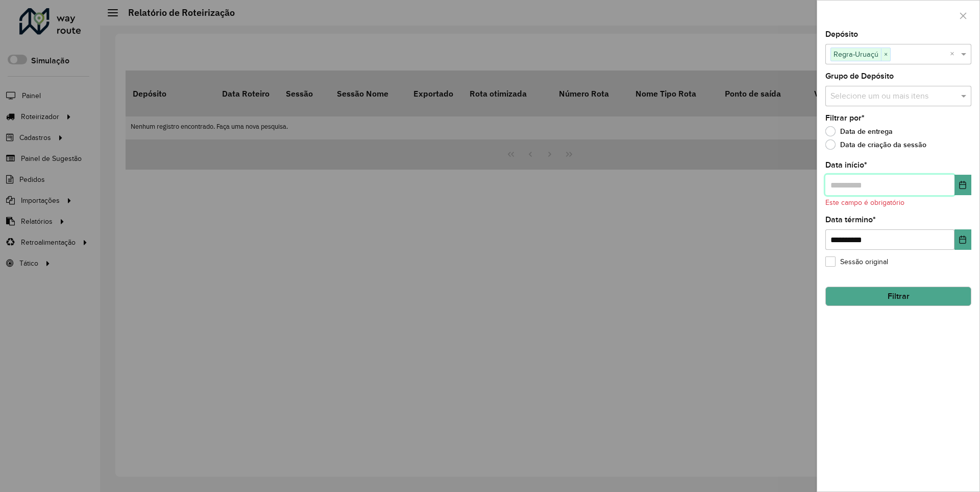
click at [889, 184] on input "text" at bounding box center [889, 185] width 129 height 20
type input "**********"
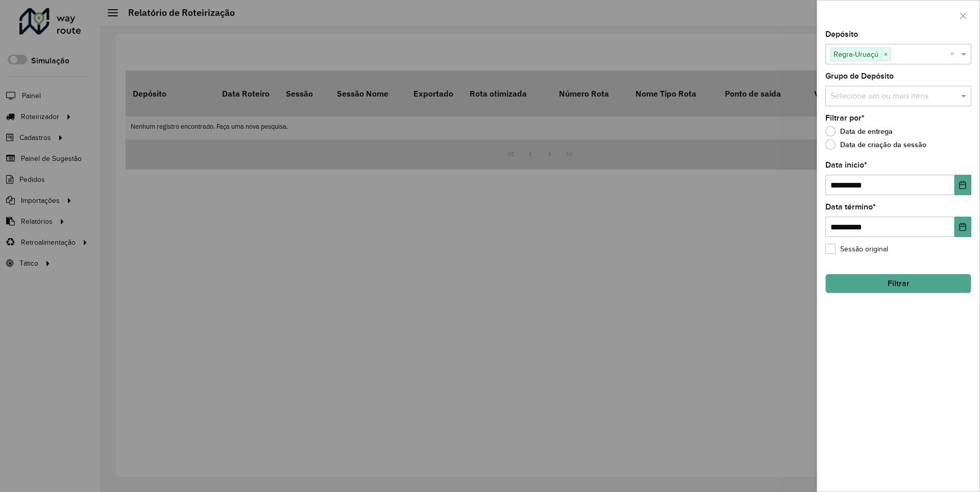
click at [898, 283] on button "Filtrar" at bounding box center [898, 283] width 146 height 19
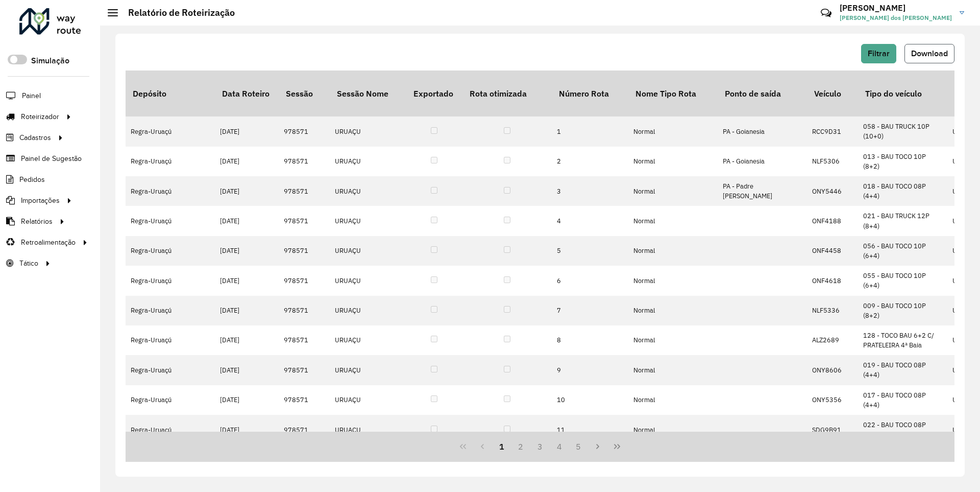
click at [929, 53] on span "Download" at bounding box center [929, 53] width 37 height 9
